Goal: Book appointment/travel/reservation

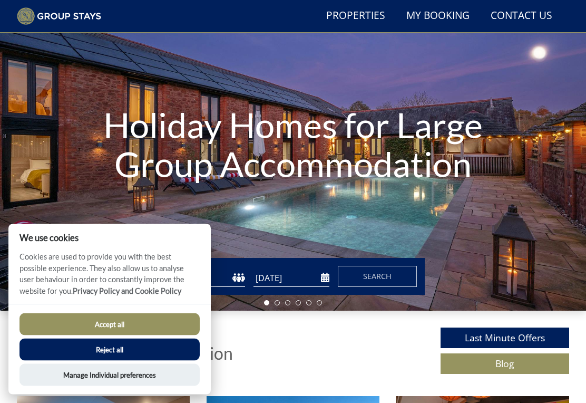
scroll to position [80, 0]
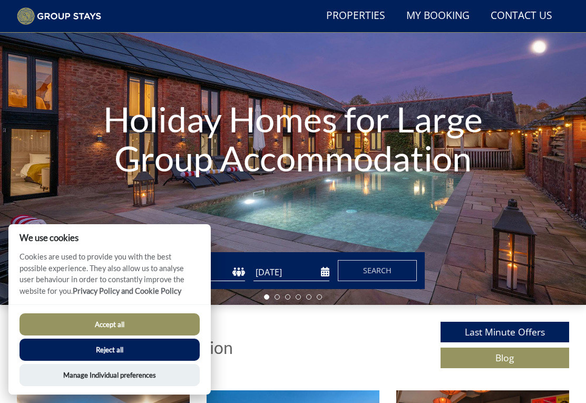
click at [137, 335] on button "Accept all" at bounding box center [109, 324] width 180 height 22
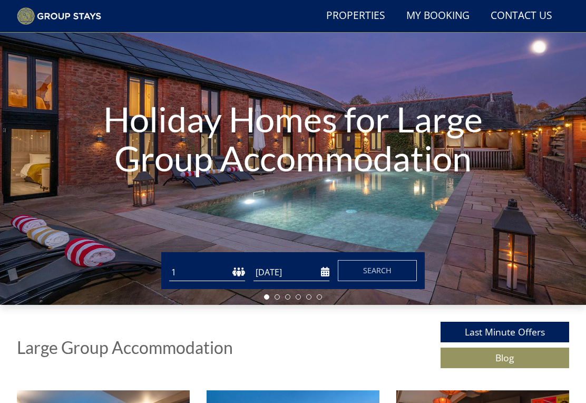
click at [203, 251] on div "We use cookies Cookies are used to provide you with the best possible experienc…" at bounding box center [109, 278] width 202 height 80
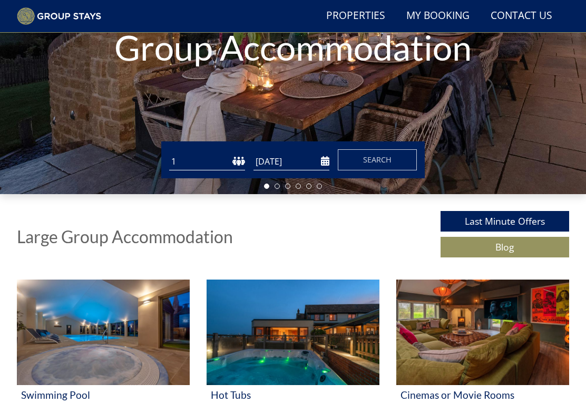
scroll to position [189, 0]
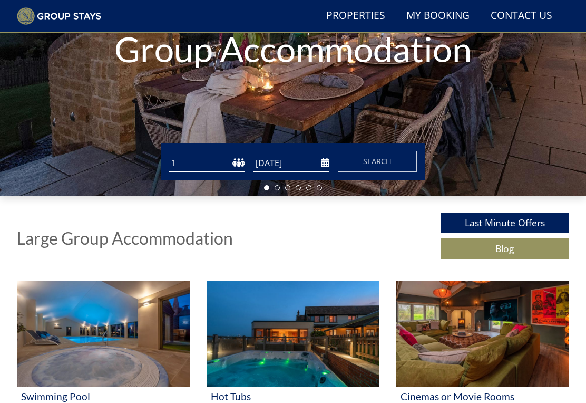
click at [219, 160] on select "1 2 3 4 5 6 7 8 9 10 11 12 13 14 15 16 17 18 19 20 21 22 23 24 25 26 27 28 29 3…" at bounding box center [207, 162] width 76 height 17
select select "20"
click at [324, 167] on input "[DATE]" at bounding box center [291, 162] width 76 height 17
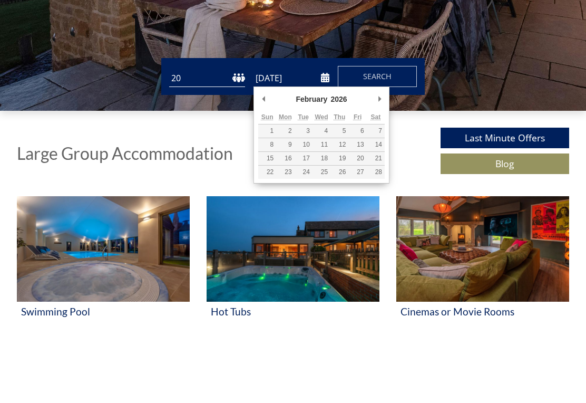
type input "[DATE]"
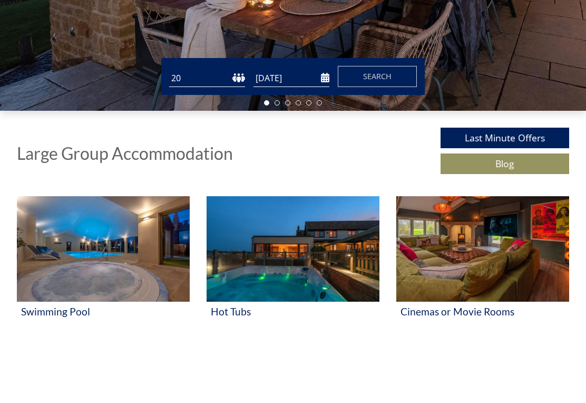
scroll to position [273, 0]
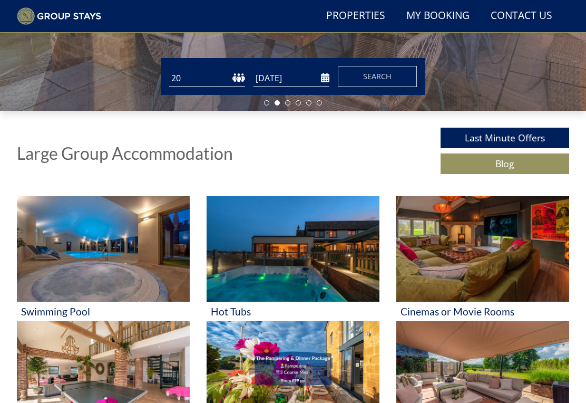
click at [387, 80] on span "Search" at bounding box center [377, 76] width 28 height 10
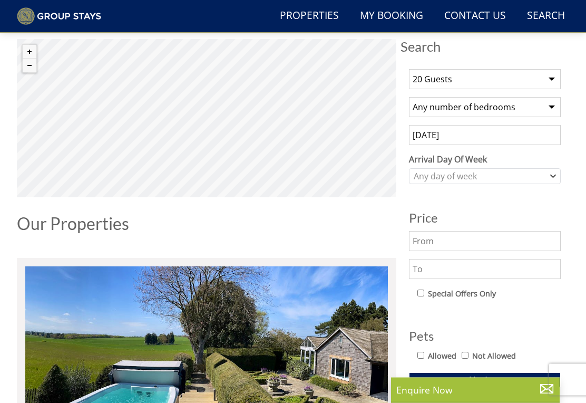
scroll to position [354, 0]
click at [552, 176] on icon "Combobox" at bounding box center [553, 176] width 6 height 6
click at [436, 263] on div "[DATE]" at bounding box center [484, 264] width 151 height 18
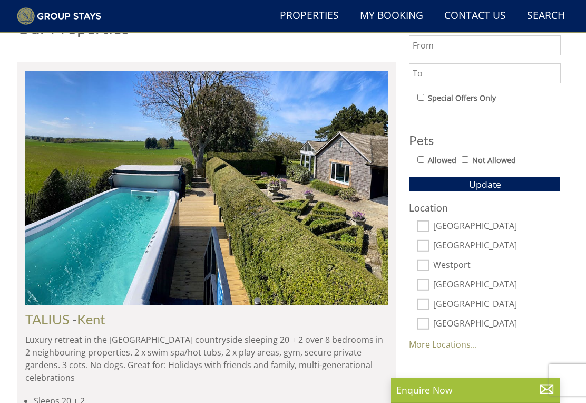
scroll to position [549, 0]
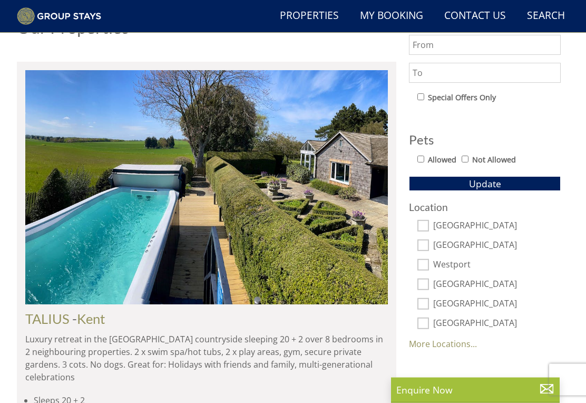
click at [422, 227] on input "[GEOGRAPHIC_DATA]" at bounding box center [423, 226] width 12 height 12
checkbox input "true"
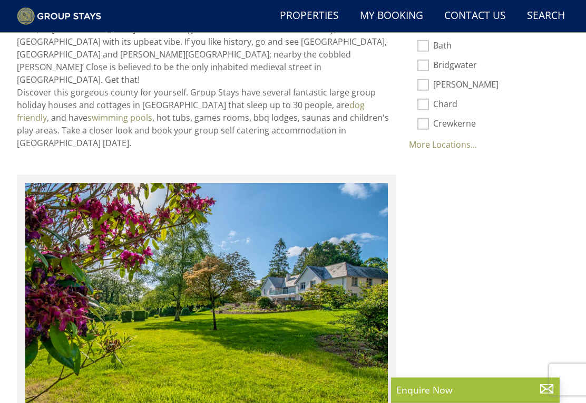
scroll to position [726, 0]
